Goal: Task Accomplishment & Management: Manage account settings

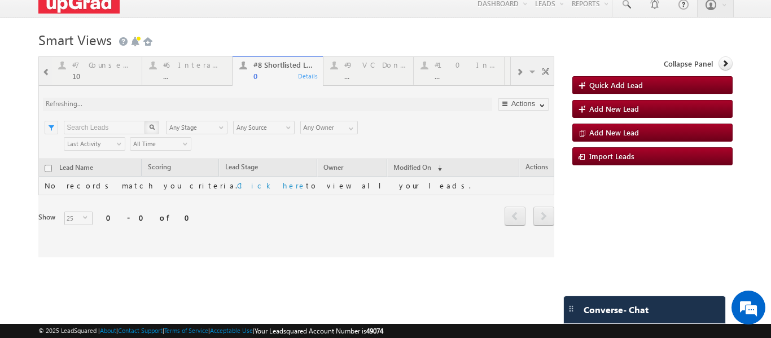
scroll to position [10, 0]
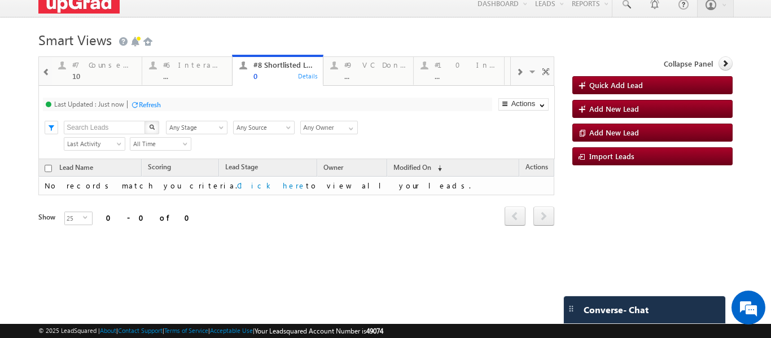
click at [45, 72] on span at bounding box center [46, 72] width 8 height 9
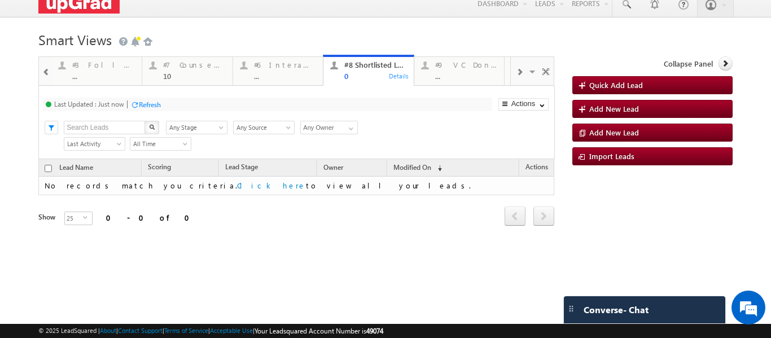
click at [45, 72] on span at bounding box center [46, 72] width 8 height 9
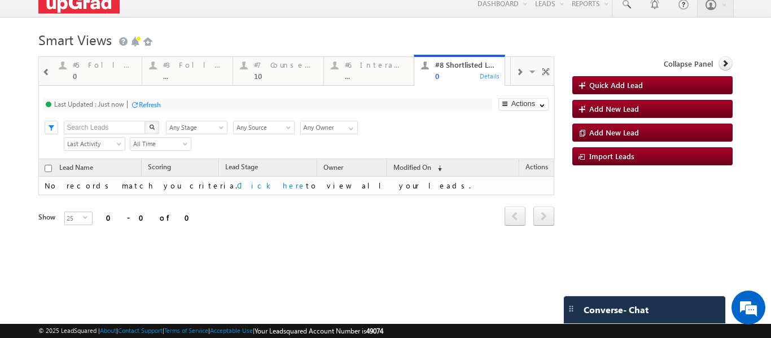
click at [45, 72] on span at bounding box center [46, 72] width 8 height 9
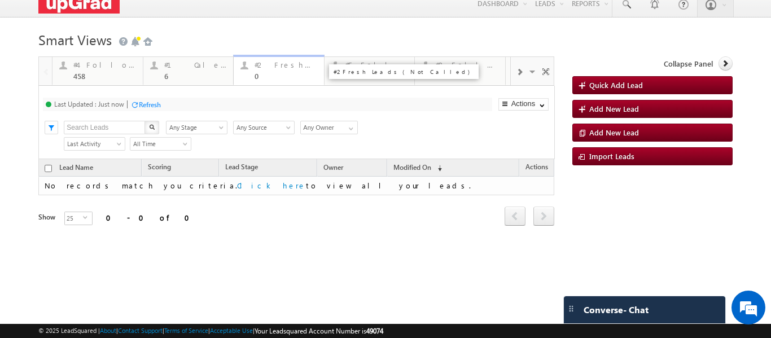
click at [284, 71] on div "#2 Fresh Leads (Not Called) 0" at bounding box center [286, 69] width 63 height 22
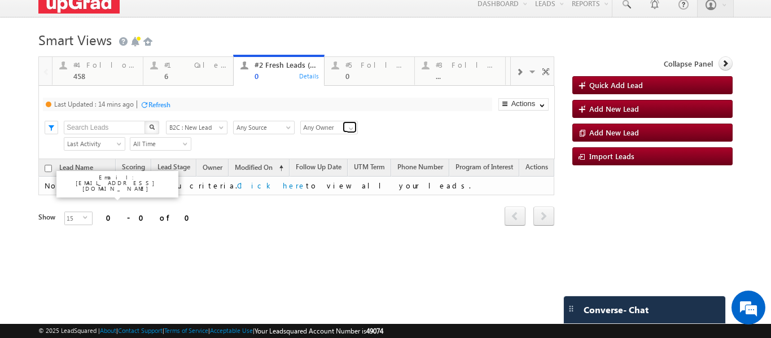
click at [353, 128] on span at bounding box center [351, 128] width 9 height 9
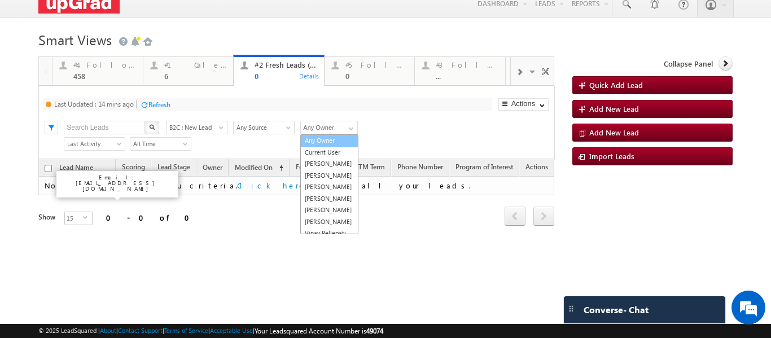
click at [328, 140] on link "Any Owner" at bounding box center [329, 140] width 58 height 13
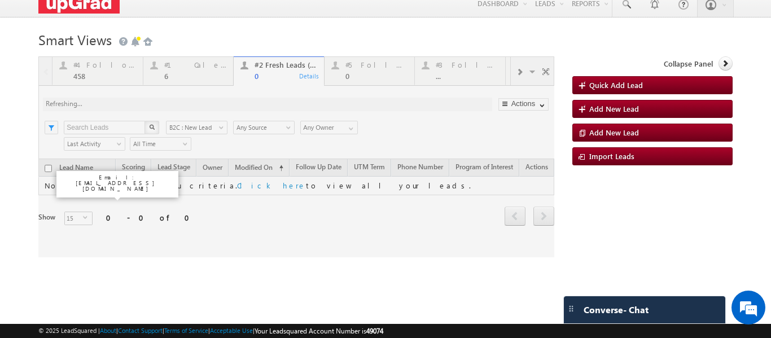
click at [271, 79] on div at bounding box center [296, 156] width 516 height 201
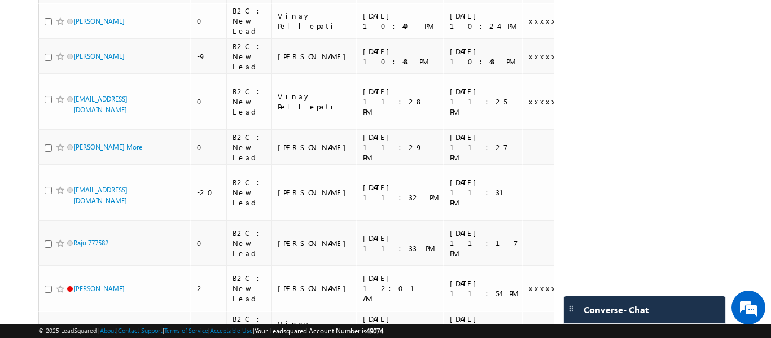
scroll to position [483, 0]
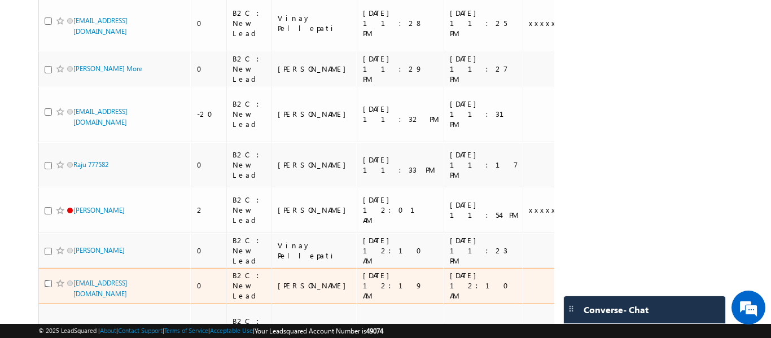
click at [48, 280] on input "checkbox" at bounding box center [48, 283] width 7 height 7
checkbox input "true"
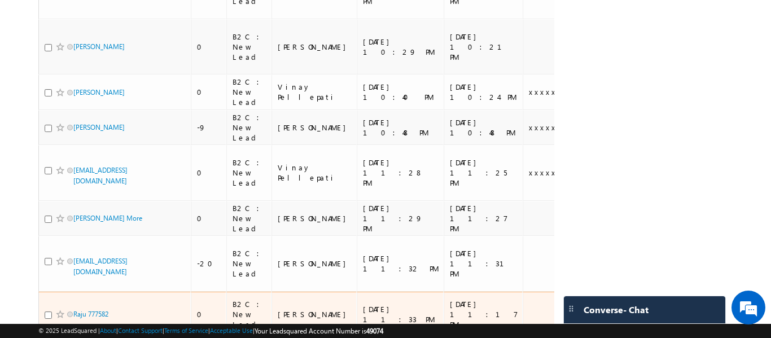
scroll to position [314, 0]
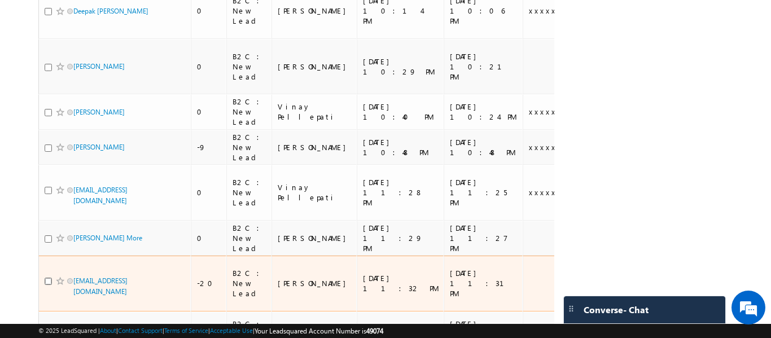
click at [46, 278] on input "checkbox" at bounding box center [48, 281] width 7 height 7
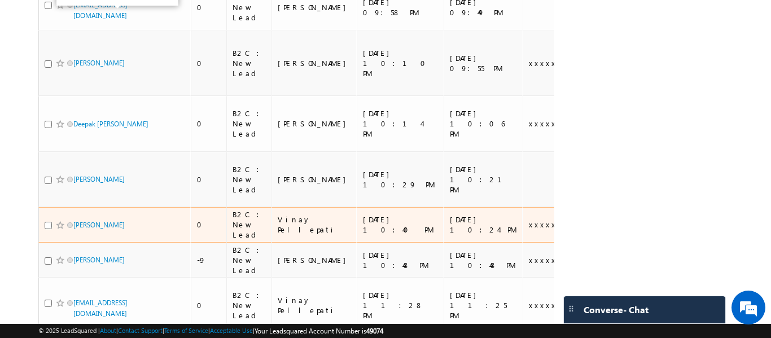
scroll to position [257, 0]
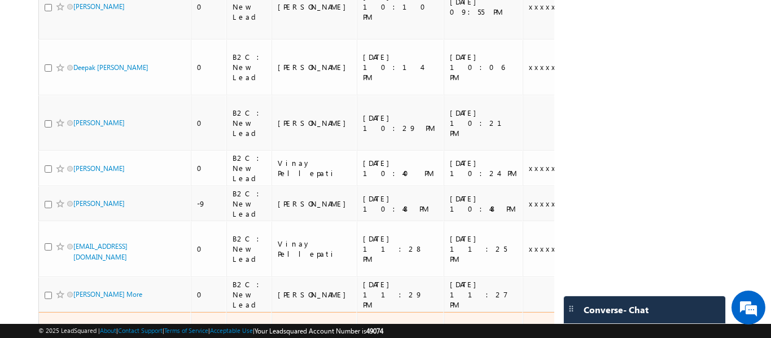
click at [50, 334] on input "checkbox" at bounding box center [48, 337] width 7 height 7
checkbox input "false"
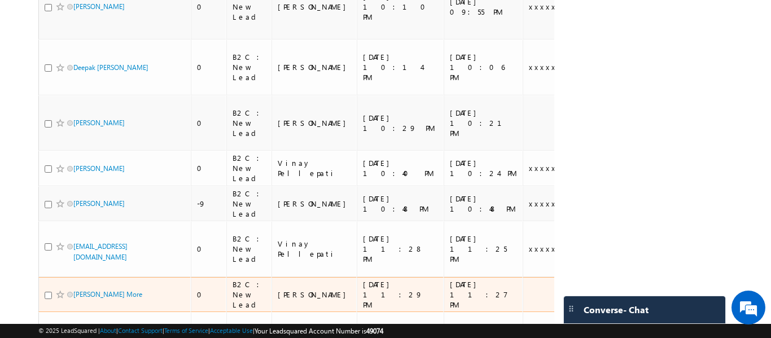
scroll to position [201, 0]
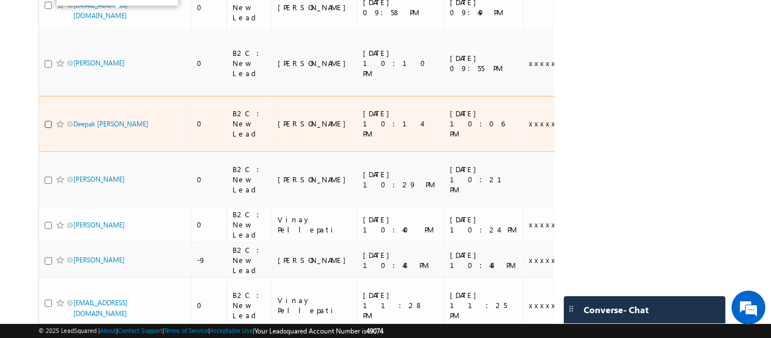
click at [46, 121] on input "checkbox" at bounding box center [48, 124] width 7 height 7
checkbox input "true"
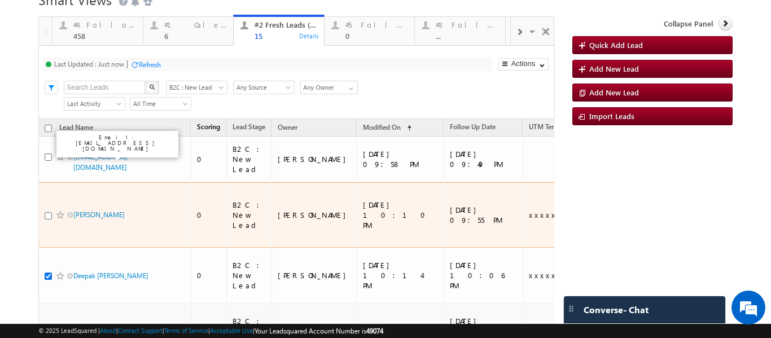
scroll to position [32, 0]
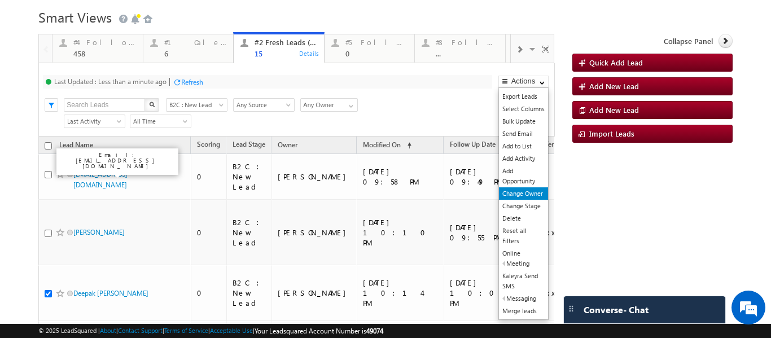
click at [510, 194] on link "Change Owner" at bounding box center [523, 193] width 49 height 12
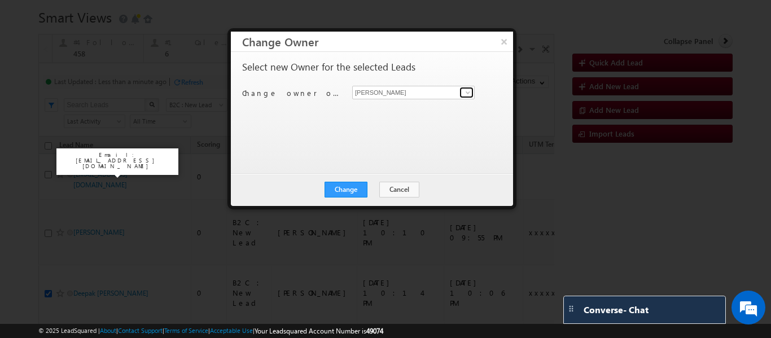
click at [466, 93] on span at bounding box center [467, 92] width 9 height 9
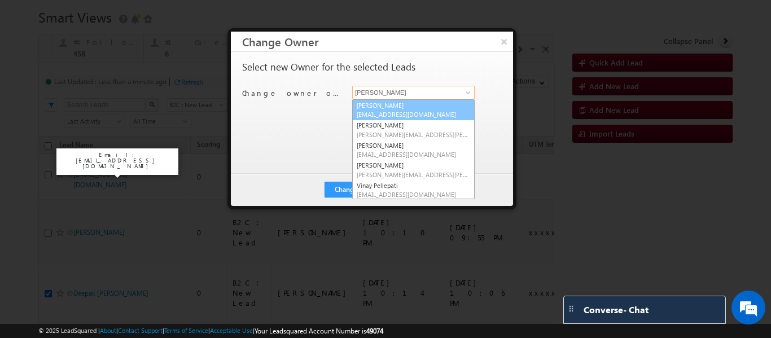
scroll to position [0, 0]
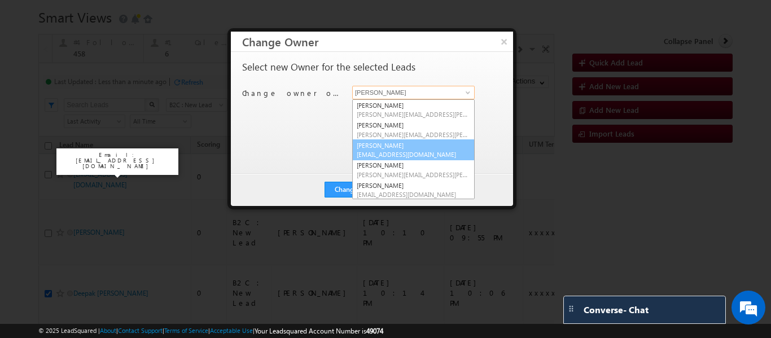
click at [386, 149] on link "[PERSON_NAME] [EMAIL_ADDRESS][DOMAIN_NAME]" at bounding box center [413, 149] width 122 height 21
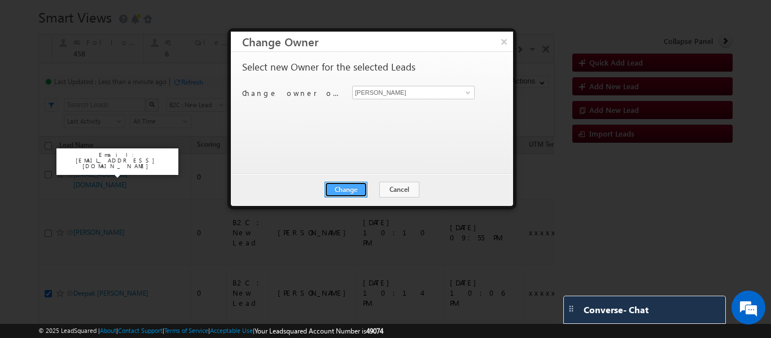
click at [348, 186] on button "Change" at bounding box center [346, 190] width 43 height 16
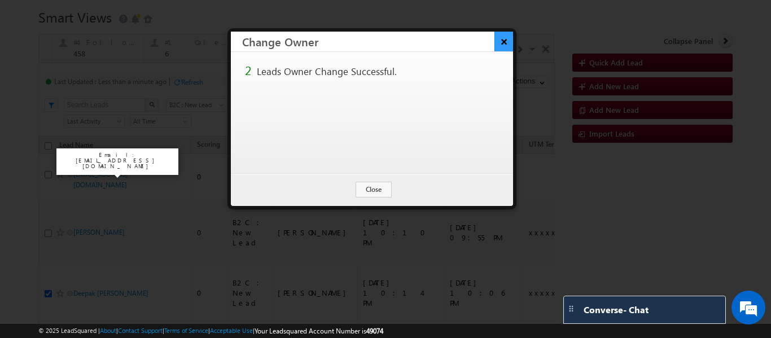
click at [501, 45] on button "×" at bounding box center [503, 42] width 19 height 20
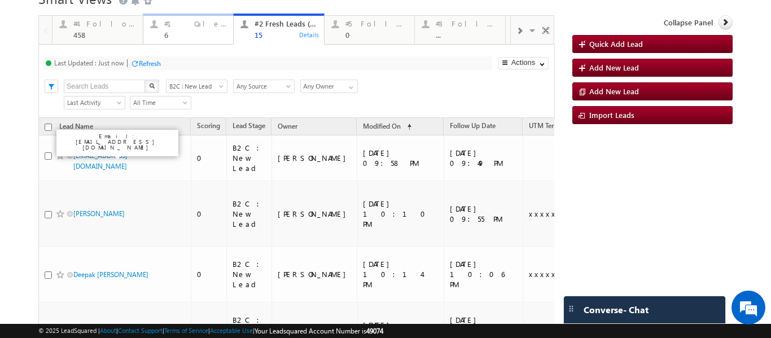
scroll to position [32, 0]
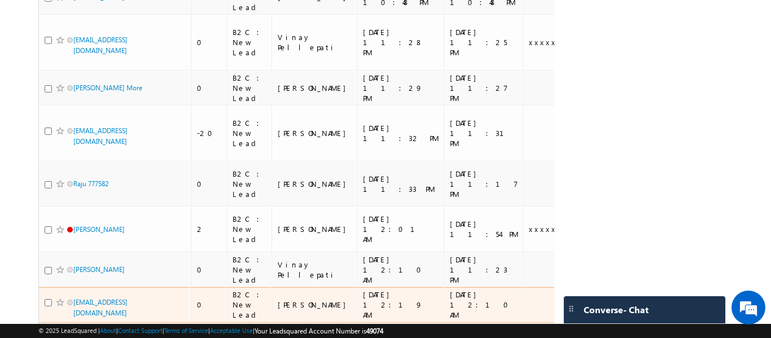
scroll to position [483, 0]
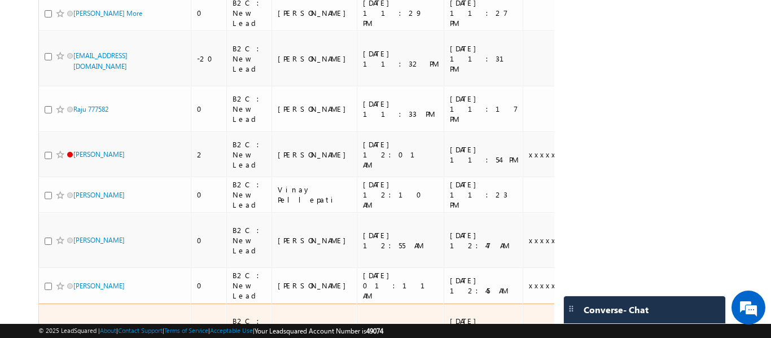
drag, startPoint x: 43, startPoint y: 188, endPoint x: 46, endPoint y: 198, distance: 10.0
click at [43, 304] on td "Deepak [PERSON_NAME]" at bounding box center [114, 332] width 152 height 56
click at [45, 328] on input "checkbox" at bounding box center [48, 331] width 7 height 7
checkbox input "true"
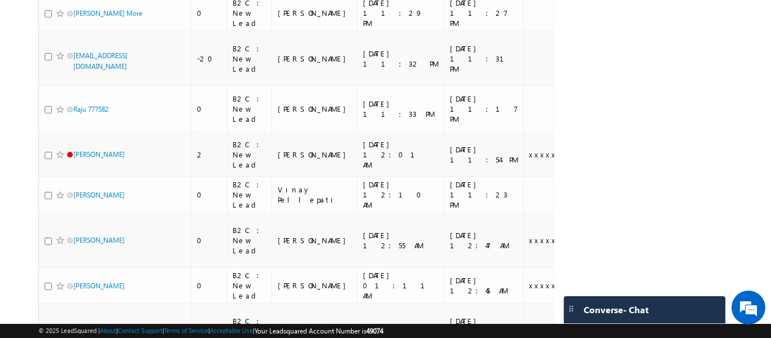
checkbox input "true"
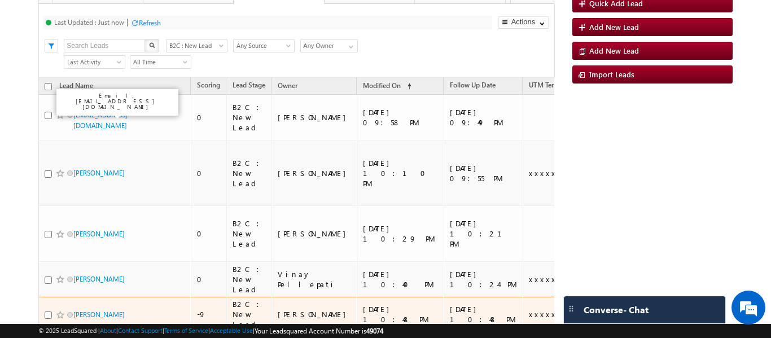
scroll to position [88, 0]
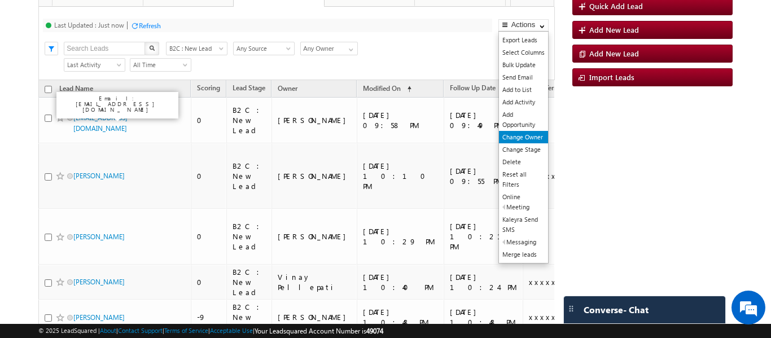
click at [512, 140] on link "Change Owner" at bounding box center [523, 137] width 49 height 12
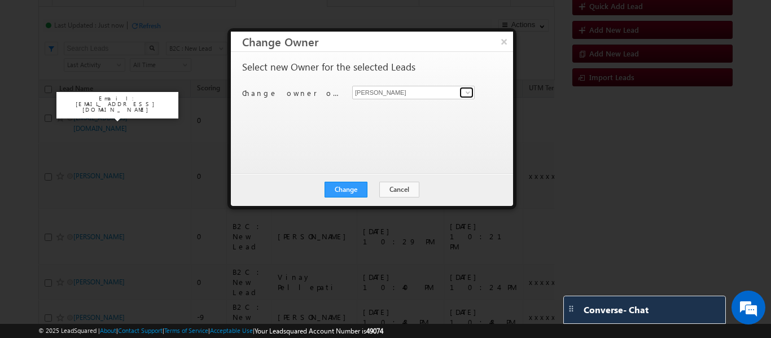
click at [468, 93] on span at bounding box center [467, 92] width 9 height 9
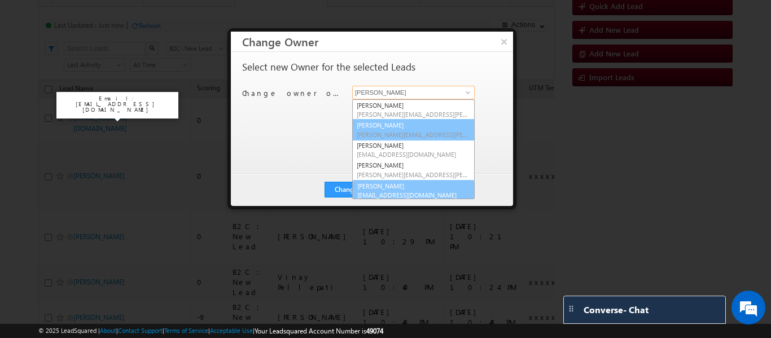
scroll to position [3, 0]
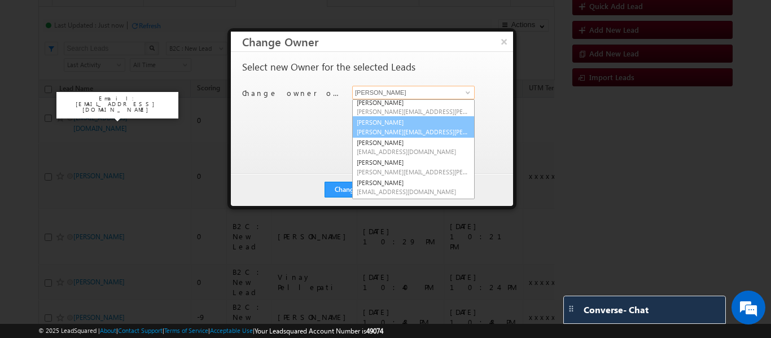
click at [399, 129] on span "[PERSON_NAME][EMAIL_ADDRESS][PERSON_NAME][DOMAIN_NAME]" at bounding box center [413, 132] width 113 height 8
type input "[PERSON_NAME]"
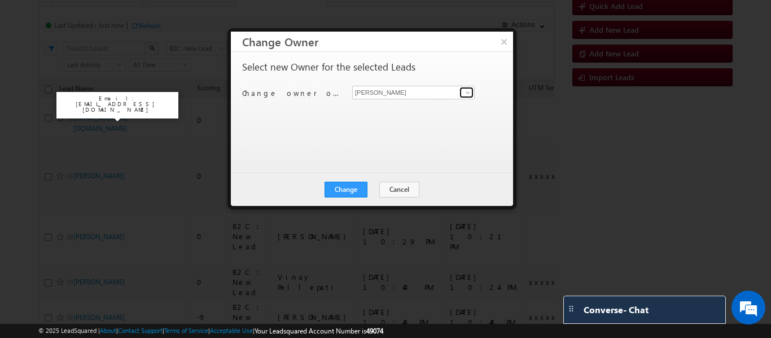
click at [469, 94] on span at bounding box center [467, 92] width 9 height 9
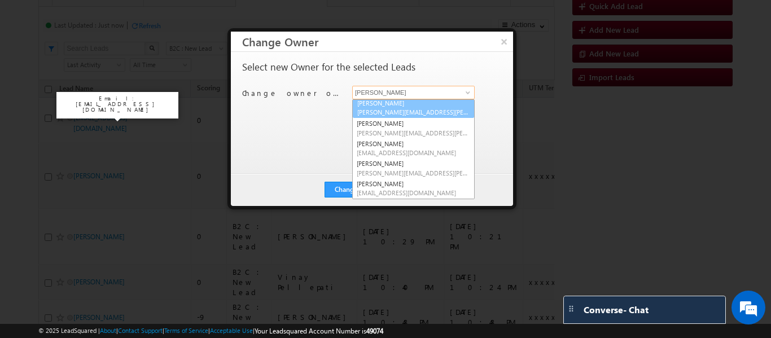
scroll to position [0, 0]
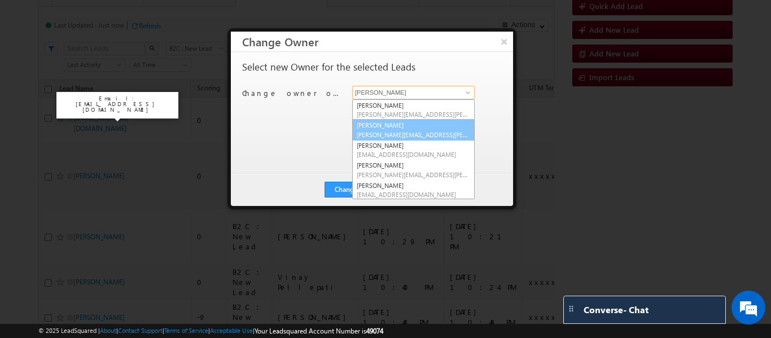
click at [389, 124] on link "[PERSON_NAME] [PERSON_NAME][EMAIL_ADDRESS][PERSON_NAME][DOMAIN_NAME]" at bounding box center [413, 129] width 122 height 21
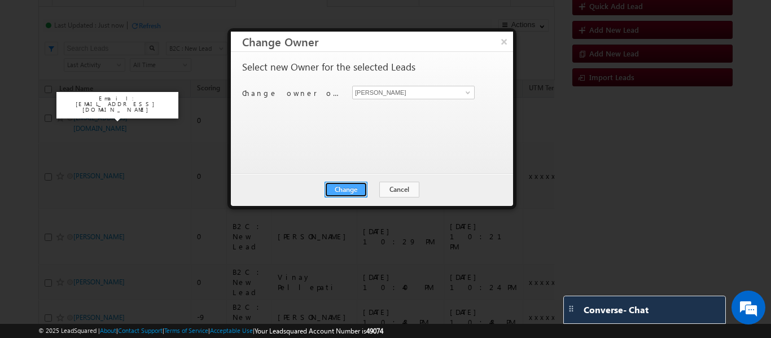
click at [349, 190] on button "Change" at bounding box center [346, 190] width 43 height 16
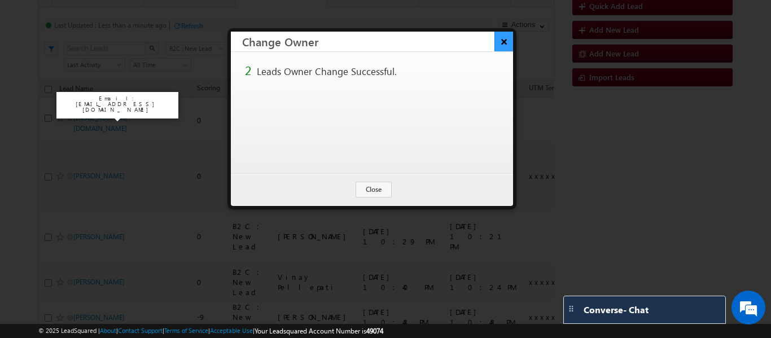
click at [502, 41] on button "×" at bounding box center [503, 42] width 19 height 20
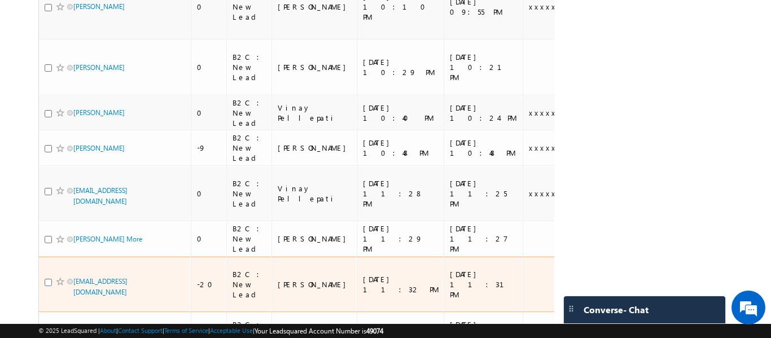
scroll to position [32, 0]
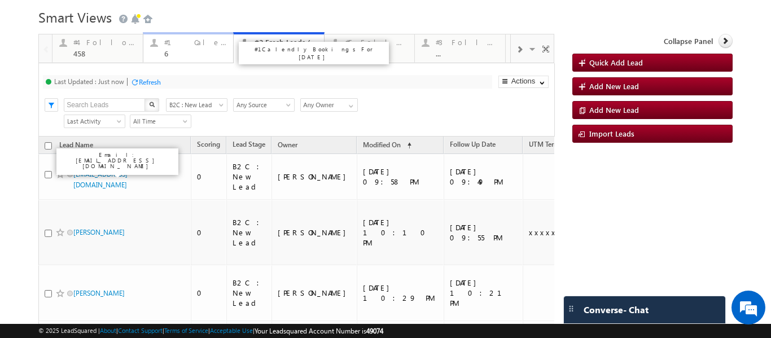
click at [180, 58] on link "#1 Calendly Bookings For [DATE] 6 Details" at bounding box center [188, 47] width 91 height 30
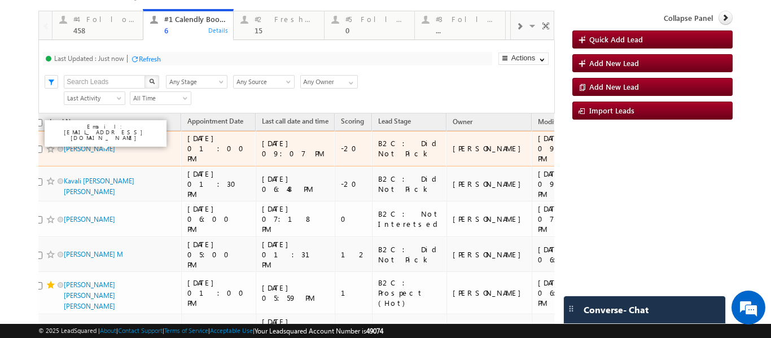
scroll to position [0, 0]
